Goal: Task Accomplishment & Management: Use online tool/utility

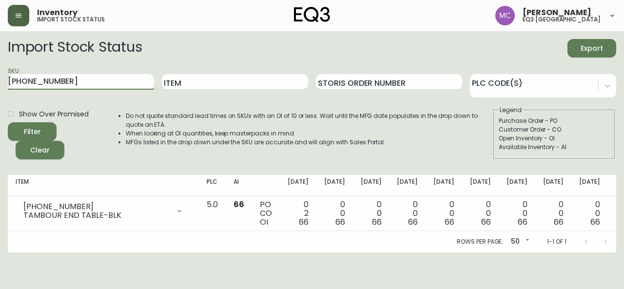
click at [19, 14] on icon "button" at bounding box center [19, 16] width 8 height 8
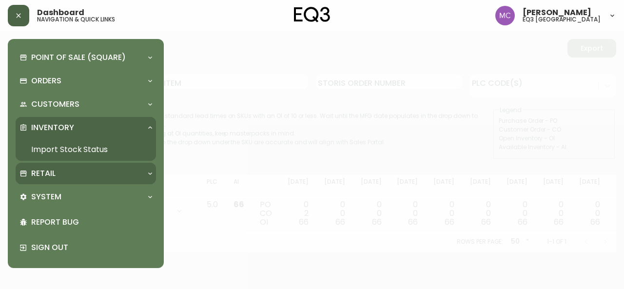
click at [47, 178] on p "Retail" at bounding box center [43, 173] width 24 height 11
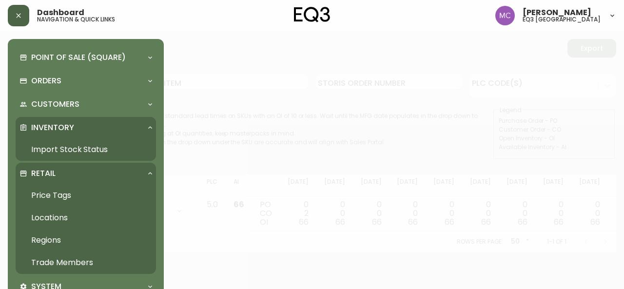
click at [51, 262] on link "Trade Members" at bounding box center [86, 263] width 140 height 22
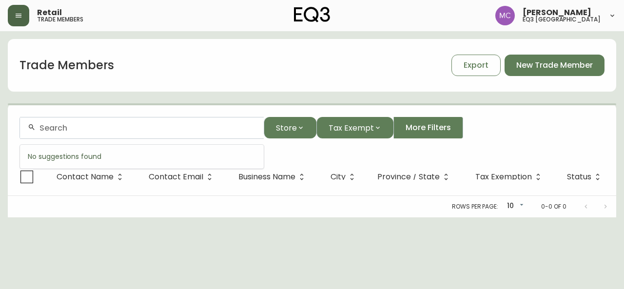
click at [58, 130] on input "text" at bounding box center [147, 127] width 216 height 9
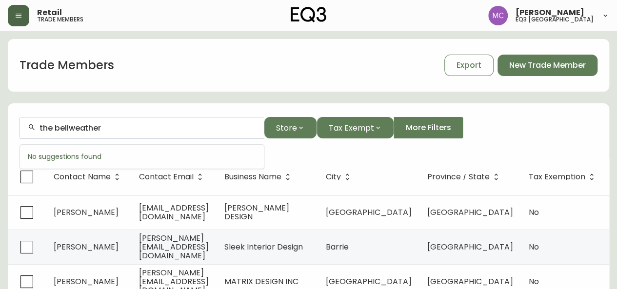
drag, startPoint x: 54, startPoint y: 125, endPoint x: 29, endPoint y: 123, distance: 24.4
click at [29, 123] on div "the bellweather" at bounding box center [142, 128] width 244 height 22
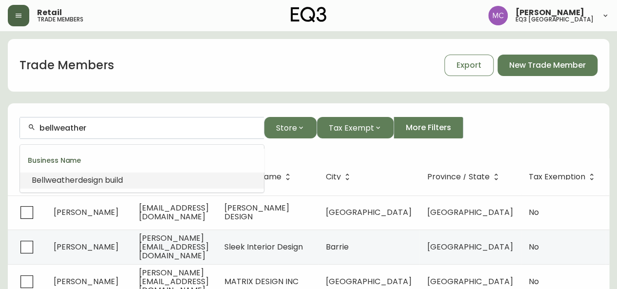
click at [61, 181] on span "Bellweather" at bounding box center [55, 180] width 46 height 11
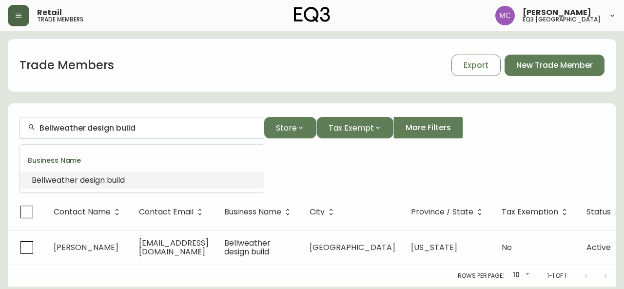
drag, startPoint x: 86, startPoint y: 124, endPoint x: 149, endPoint y: 131, distance: 63.7
click at [149, 131] on input "Bellweather design build" at bounding box center [147, 127] width 216 height 9
type input "Bellweather"
click at [289, 127] on span "Store" at bounding box center [286, 128] width 21 height 12
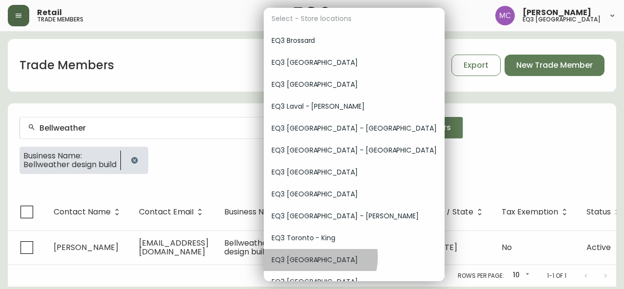
click at [310, 257] on span "EQ3 [GEOGRAPHIC_DATA]" at bounding box center [354, 260] width 165 height 10
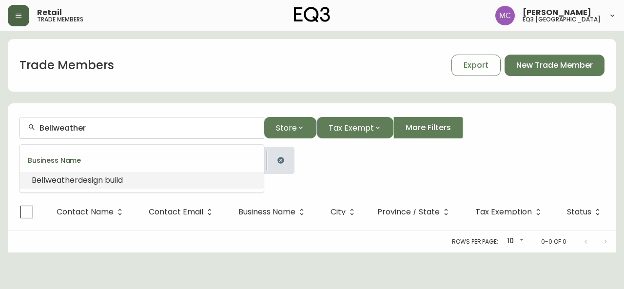
drag, startPoint x: 105, startPoint y: 132, endPoint x: 41, endPoint y: 125, distance: 64.7
click at [41, 125] on input "Bellweather" at bounding box center [147, 127] width 216 height 9
click at [78, 179] on span "Bellweather design build" at bounding box center [78, 180] width 93 height 11
drag, startPoint x: 85, startPoint y: 128, endPoint x: 142, endPoint y: 133, distance: 57.2
click at [142, 133] on div "Bellweather design build" at bounding box center [142, 128] width 244 height 22
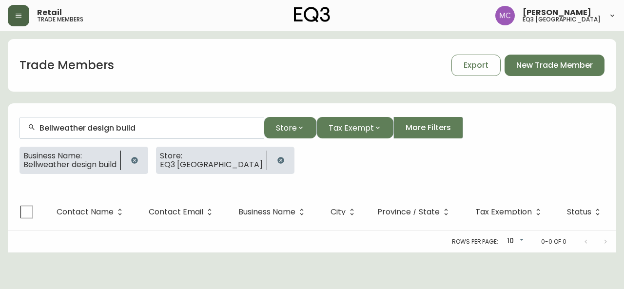
drag, startPoint x: 149, startPoint y: 135, endPoint x: 84, endPoint y: 123, distance: 65.9
click at [84, 123] on div "Bellweather design build" at bounding box center [142, 128] width 244 height 22
click at [138, 162] on icon "button" at bounding box center [135, 160] width 8 height 8
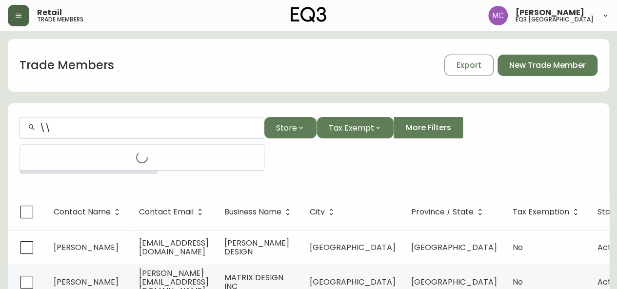
type input "\"
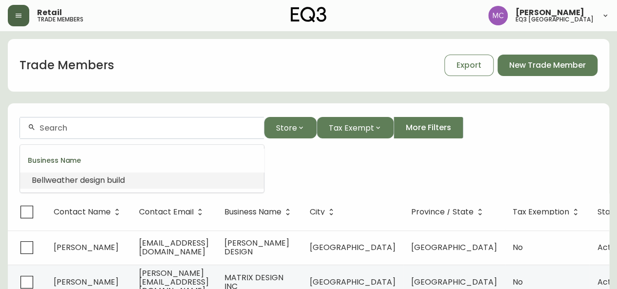
paste input "A few years ago we purchased the Arie Chair (with the old chrome legs). The old…"
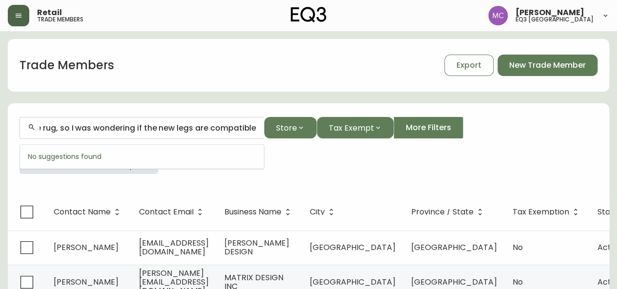
scroll to position [0, 387]
drag, startPoint x: 259, startPoint y: 130, endPoint x: 0, endPoint y: 126, distance: 259.3
drag, startPoint x: 48, startPoint y: 125, endPoint x: 259, endPoint y: 136, distance: 211.4
click at [259, 136] on div "A few years ago we purchased the Arie Chair (with the old chrome legs). The old…" at bounding box center [142, 128] width 244 height 22
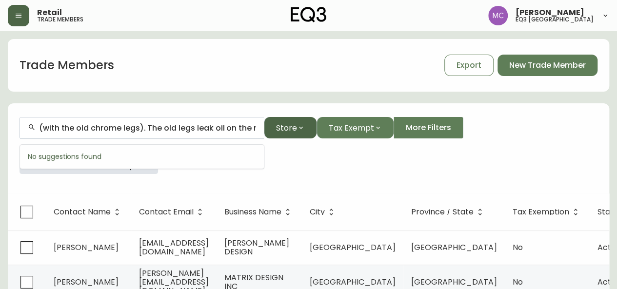
scroll to position [0, 181]
drag, startPoint x: 42, startPoint y: 128, endPoint x: 279, endPoint y: 136, distance: 237.0
click at [279, 136] on div "A few years ago we purchased the Arie Chair (with the old chrome legs). The old…" at bounding box center [308, 128] width 578 height 22
type input "A few years ago we purchased the Arie Chair ("
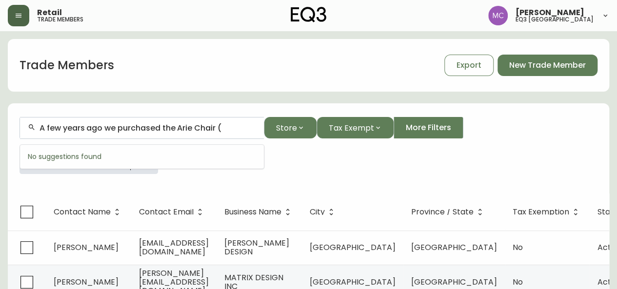
drag, startPoint x: 228, startPoint y: 126, endPoint x: 0, endPoint y: 121, distance: 228.2
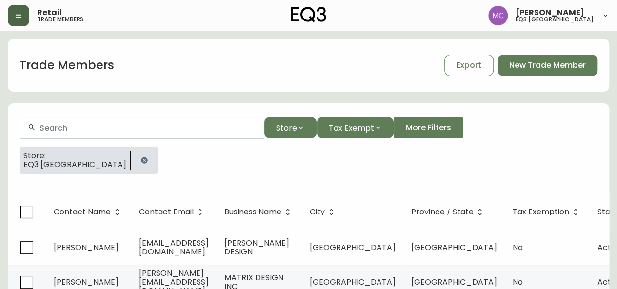
click at [56, 132] on input "text" at bounding box center [147, 127] width 216 height 9
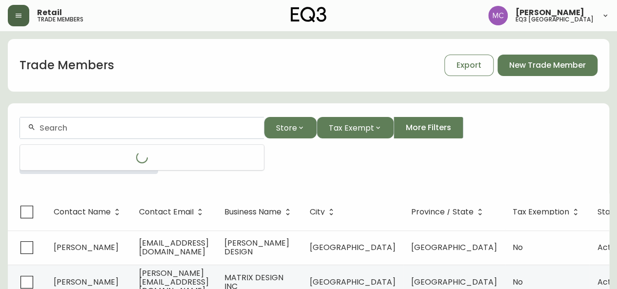
paste input "Bellwether"
click at [39, 127] on input "Bellwether" at bounding box center [147, 127] width 216 height 9
type input "The Bellwether"
